Goal: Information Seeking & Learning: Learn about a topic

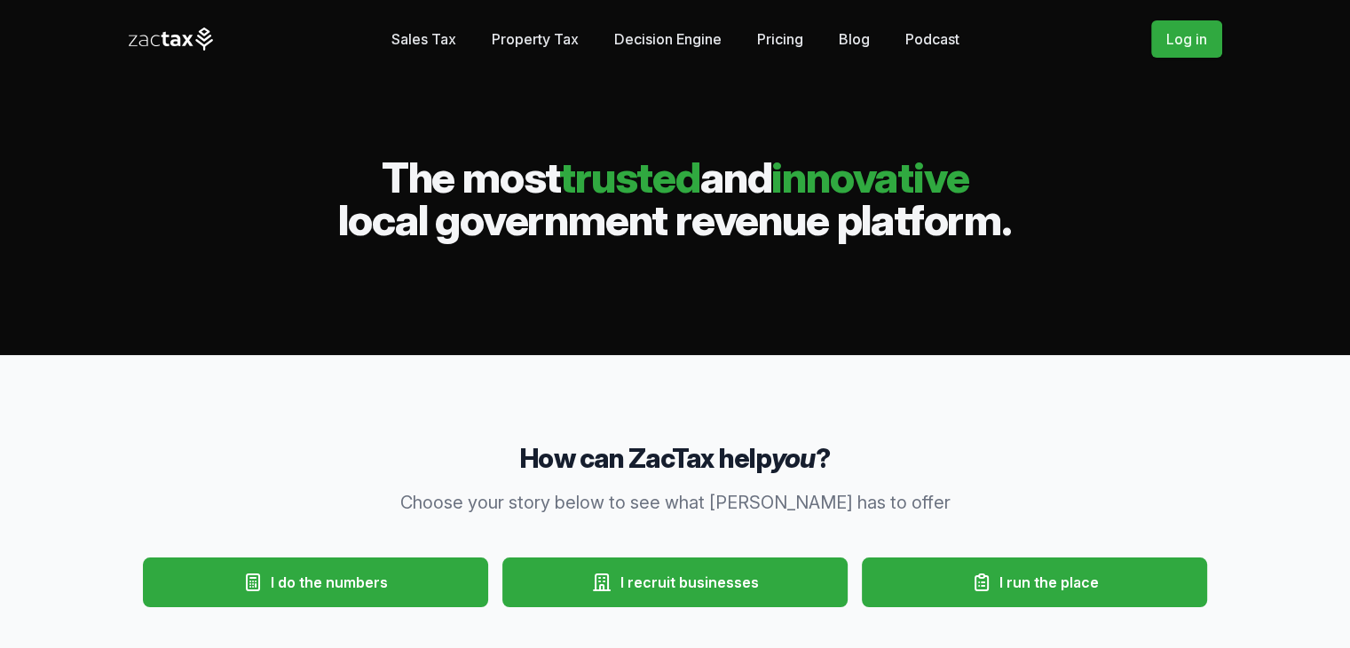
scroll to position [444, 0]
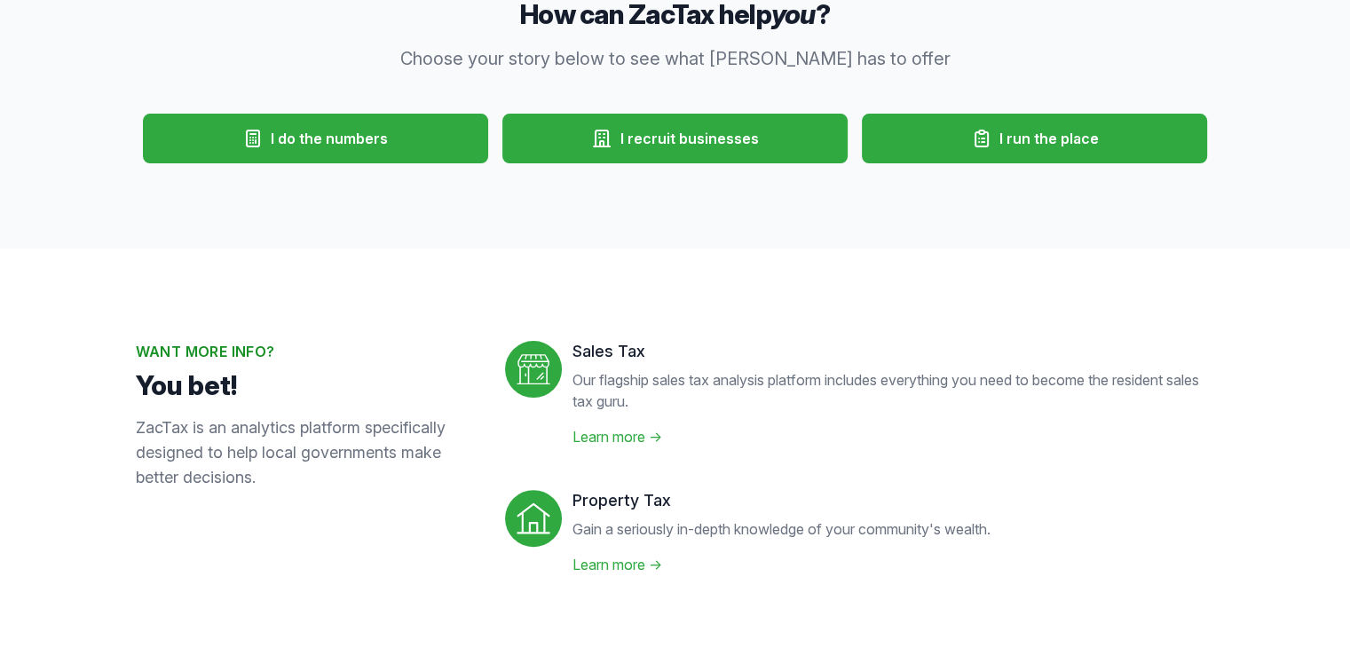
drag, startPoint x: 612, startPoint y: 434, endPoint x: 738, endPoint y: 438, distance: 127.0
click at [613, 434] on link "Learn more →" at bounding box center [618, 437] width 90 height 18
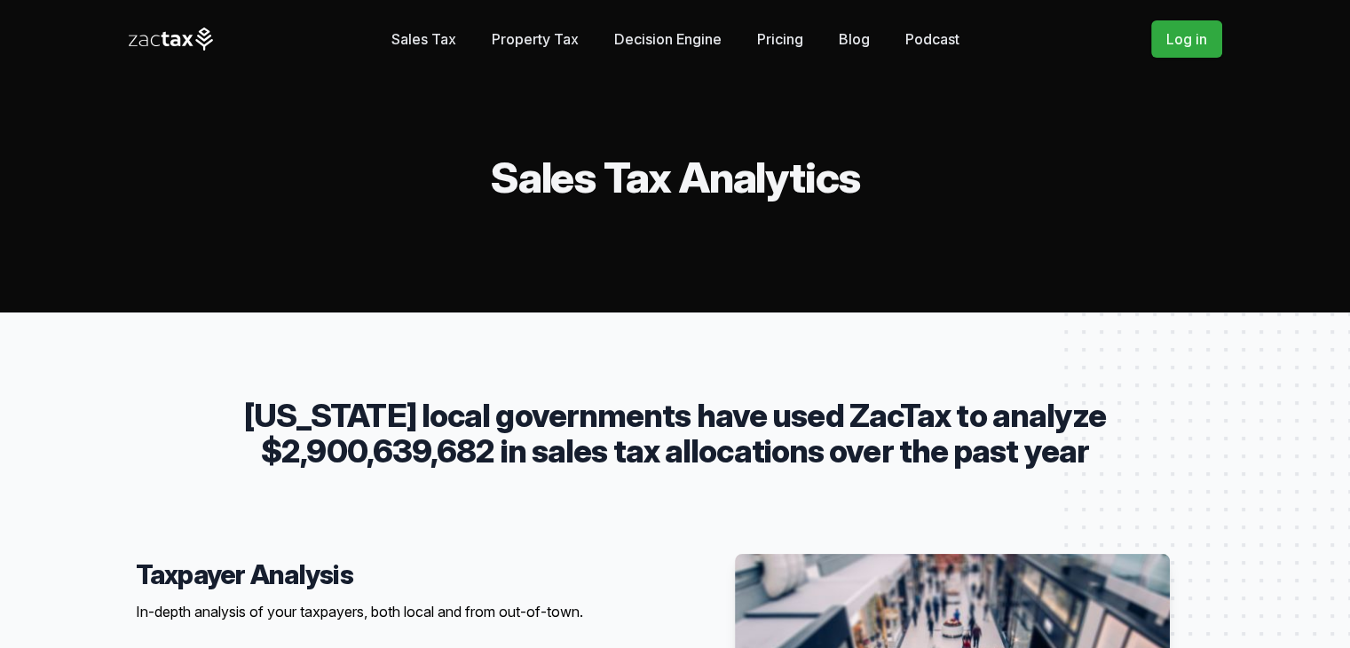
drag, startPoint x: 501, startPoint y: 189, endPoint x: 895, endPoint y: 214, distance: 394.9
click at [895, 214] on div "Sales Tax Property Tax" at bounding box center [675, 156] width 1350 height 312
click at [940, 214] on div "Sales Tax Property Tax" at bounding box center [675, 156] width 1350 height 312
drag, startPoint x: 497, startPoint y: 178, endPoint x: 873, endPoint y: 202, distance: 377.1
click at [873, 202] on div "Sales Tax Property Tax" at bounding box center [675, 156] width 1350 height 312
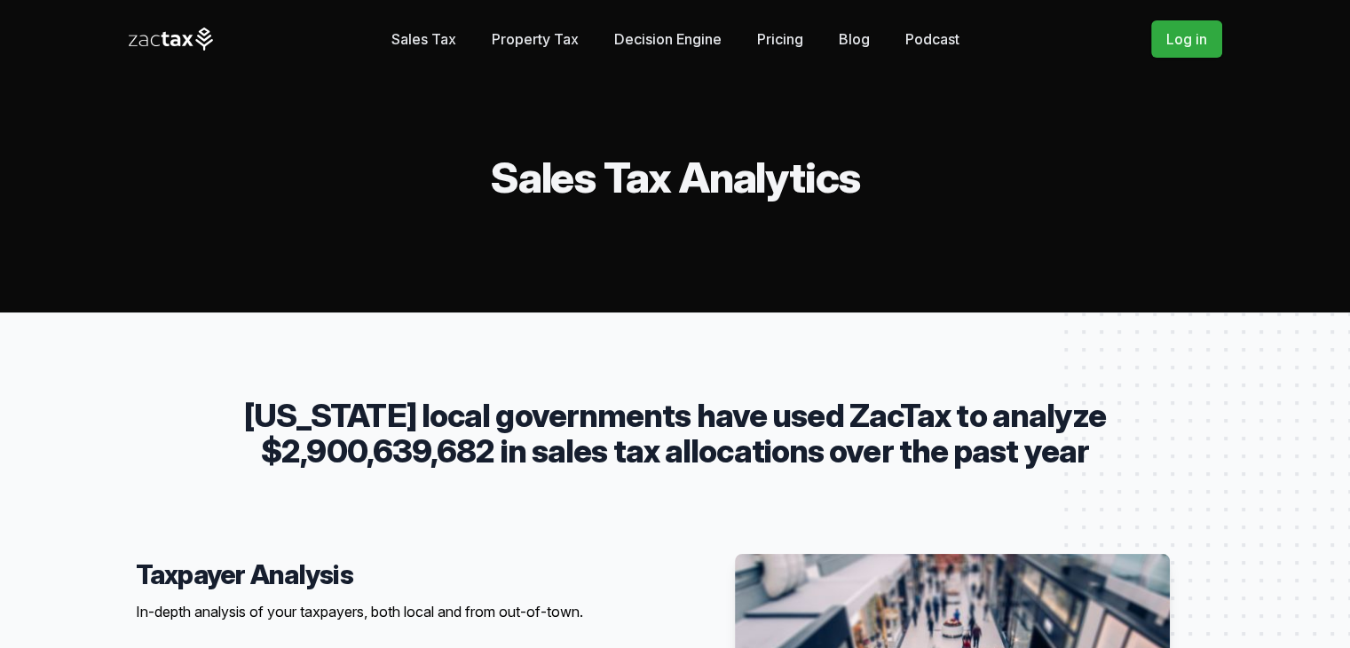
click at [981, 201] on div "Sales Tax Property Tax" at bounding box center [675, 156] width 1350 height 312
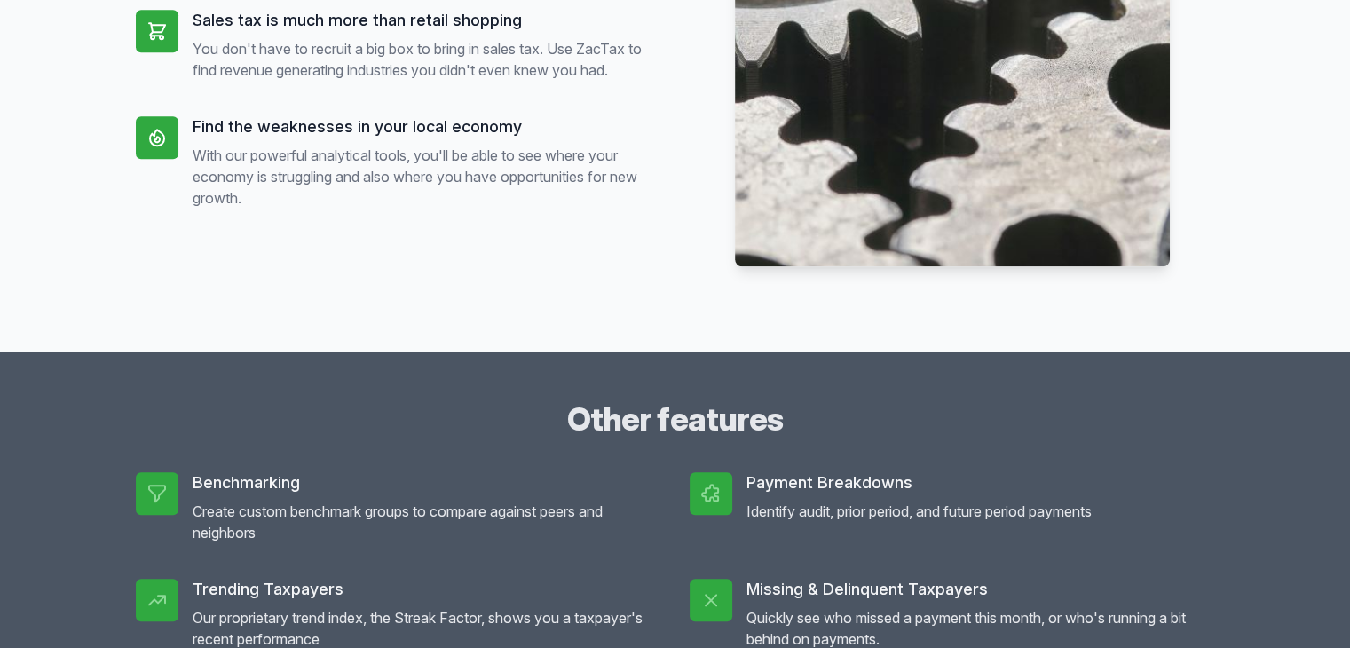
scroll to position [1331, 0]
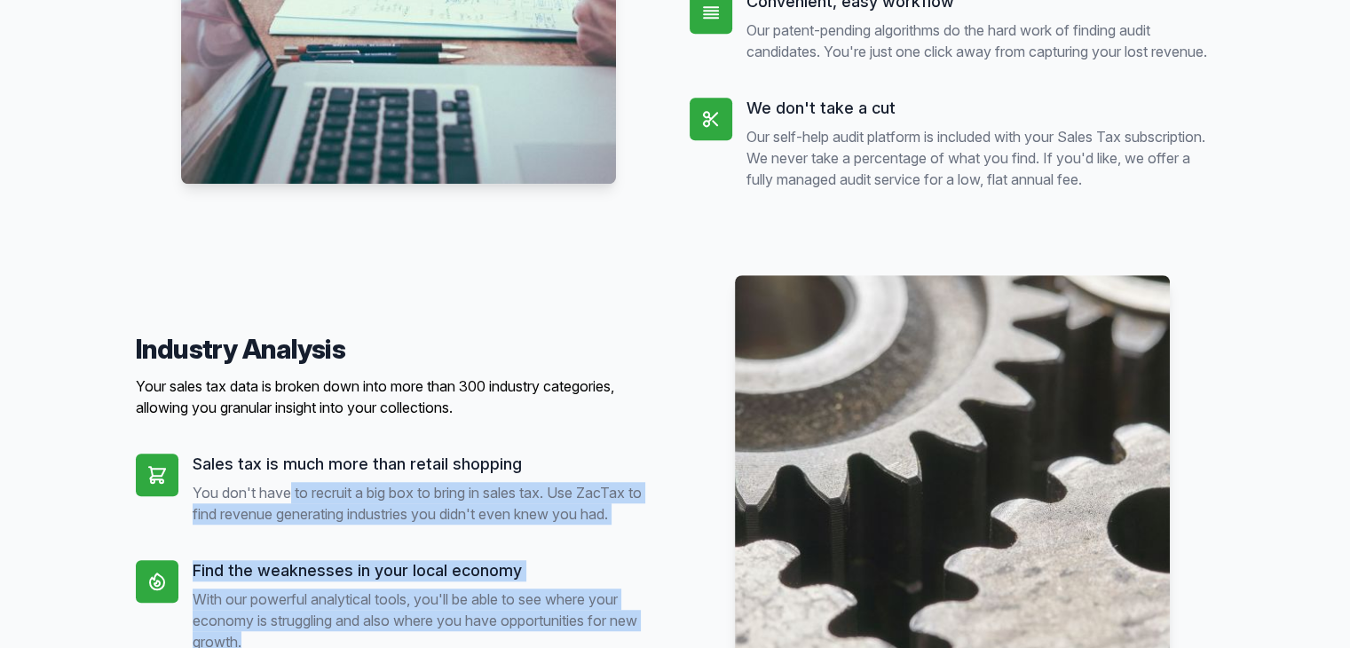
drag, startPoint x: 290, startPoint y: 494, endPoint x: 671, endPoint y: 509, distance: 381.1
click at [671, 509] on Analysis "Industry Analysis Your sales tax data is broken down into more than 300 industr…" at bounding box center [675, 492] width 1079 height 435
click at [674, 512] on Analysis "Industry Analysis Your sales tax data is broken down into more than 300 industr…" at bounding box center [675, 492] width 1079 height 435
